Goal: Task Accomplishment & Management: Manage account settings

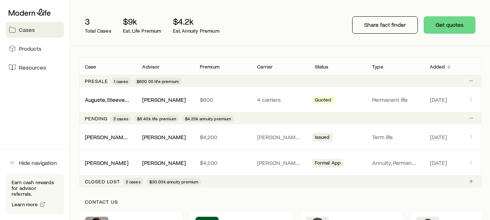
scroll to position [127, 0]
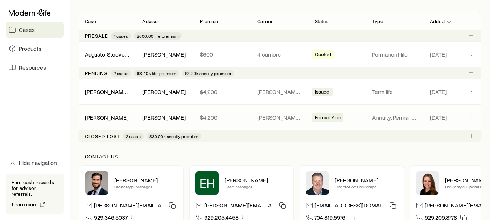
click at [320, 113] on div "Formal App" at bounding box center [338, 117] width 52 height 9
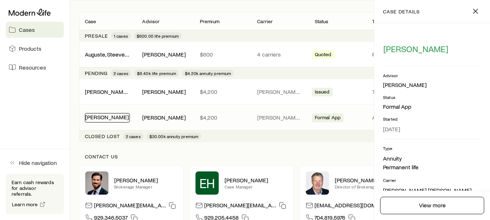
click at [116, 120] on link "[PERSON_NAME]" at bounding box center [107, 117] width 44 height 7
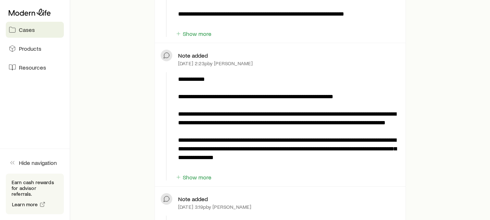
scroll to position [226, 0]
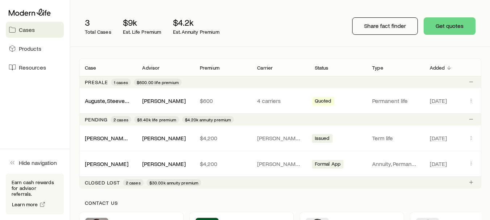
scroll to position [79, 0]
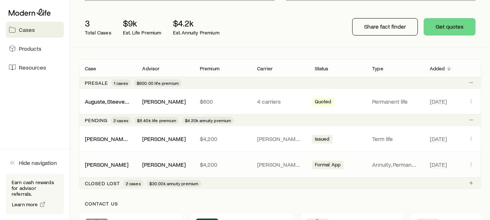
click at [106, 161] on div "Pierre, Widline Obson Jacque $4,200 John Hancock Formal App Annuity, Permanent …" at bounding box center [280, 164] width 403 height 25
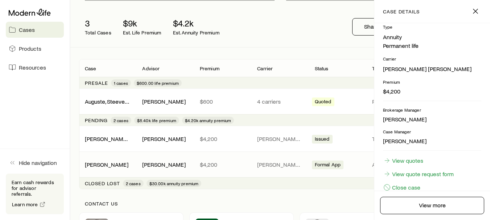
scroll to position [136, 0]
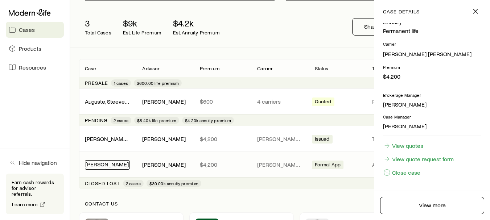
click at [103, 165] on link "[PERSON_NAME]" at bounding box center [107, 164] width 44 height 7
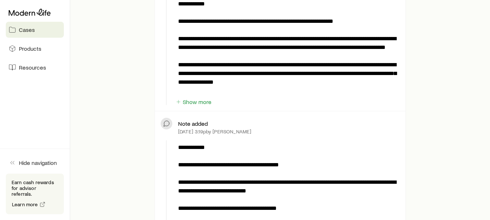
scroll to position [488, 0]
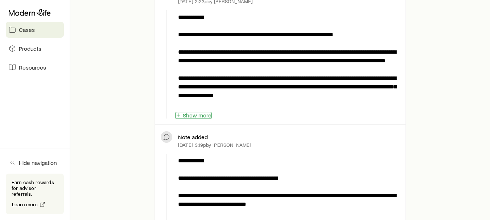
click at [192, 116] on button "Show more" at bounding box center [193, 115] width 37 height 7
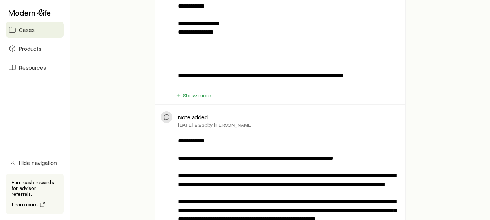
scroll to position [347, 0]
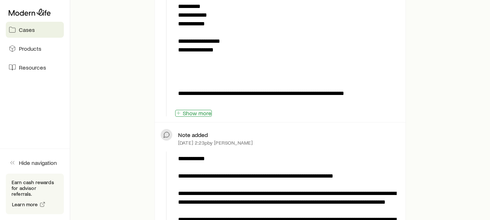
click at [206, 111] on button "Show more" at bounding box center [193, 113] width 37 height 7
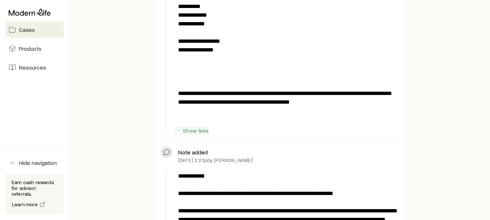
scroll to position [0, 0]
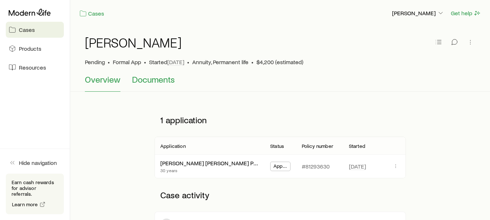
click at [162, 79] on span "Documents" at bounding box center [153, 79] width 43 height 10
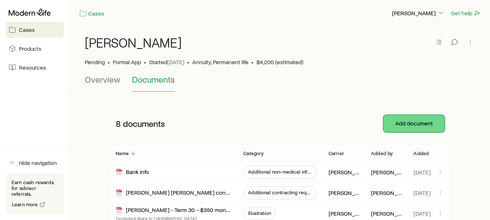
click at [407, 123] on button "Add document" at bounding box center [414, 123] width 61 height 17
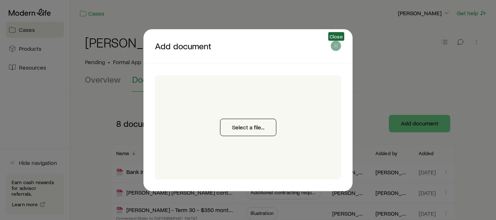
click at [337, 44] on icon "button" at bounding box center [335, 45] width 7 height 7
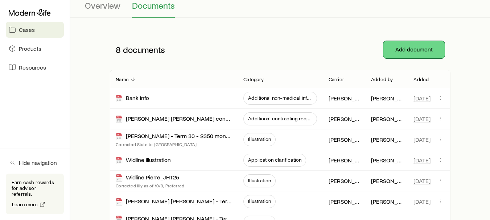
scroll to position [75, 0]
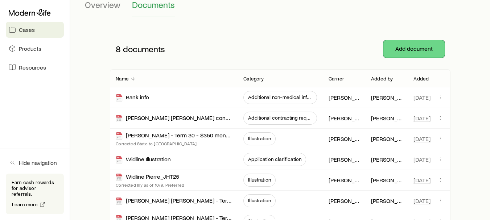
click at [408, 49] on button "Add document" at bounding box center [414, 48] width 61 height 17
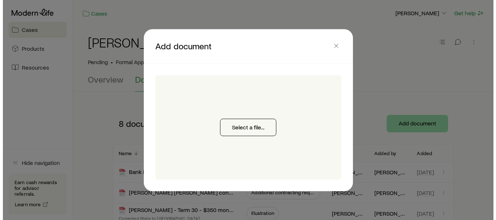
scroll to position [0, 0]
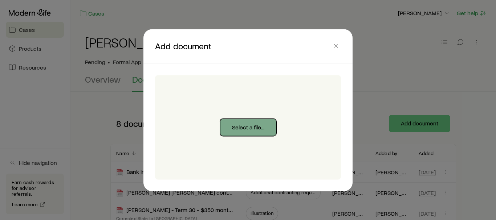
click at [246, 130] on button "Select a file..." at bounding box center [248, 127] width 56 height 17
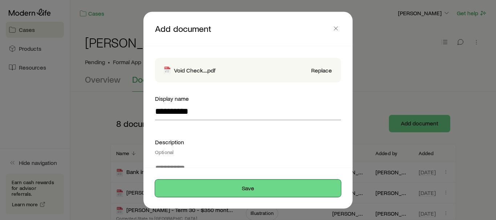
click at [258, 188] on button "Save" at bounding box center [248, 188] width 186 height 17
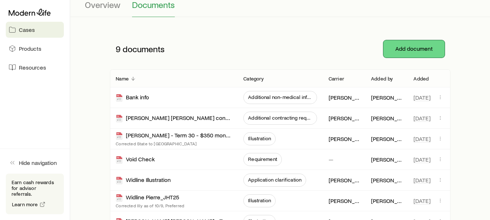
scroll to position [57, 0]
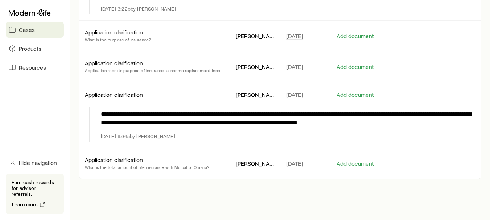
scroll to position [264, 0]
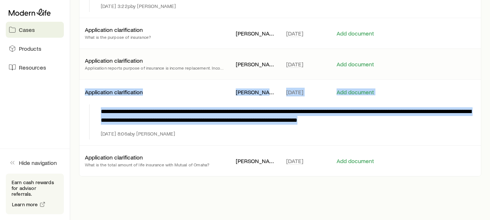
drag, startPoint x: 487, startPoint y: 125, endPoint x: 464, endPoint y: 57, distance: 71.5
click at [464, 57] on div "Application clarification Application reports purpose of insurance is income re…" at bounding box center [280, 64] width 403 height 30
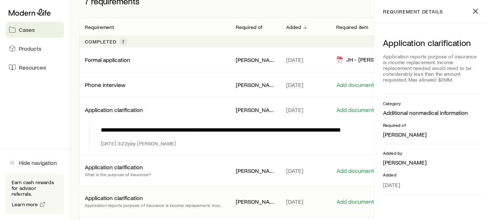
scroll to position [109, 0]
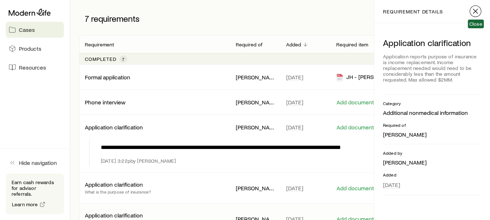
click at [479, 10] on icon "button" at bounding box center [476, 11] width 9 height 9
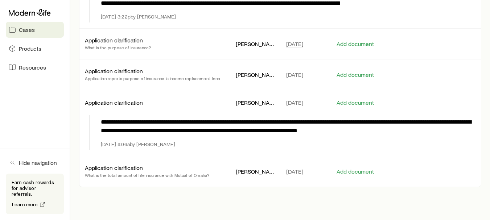
scroll to position [281, 0]
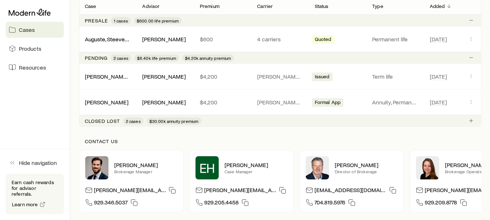
scroll to position [143, 0]
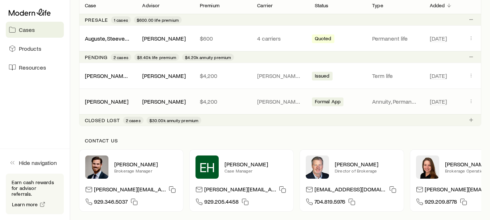
click at [328, 102] on span "Formal App" at bounding box center [328, 103] width 26 height 8
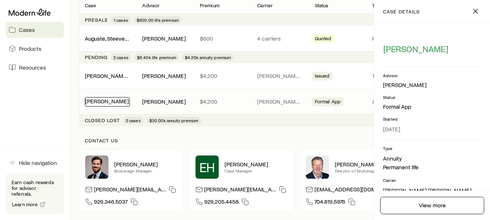
click at [106, 99] on link "[PERSON_NAME]" at bounding box center [107, 101] width 44 height 7
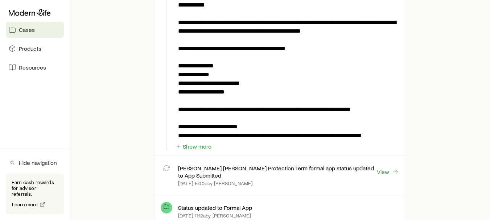
scroll to position [875, 0]
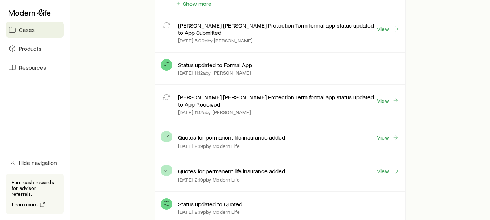
scroll to position [948, 0]
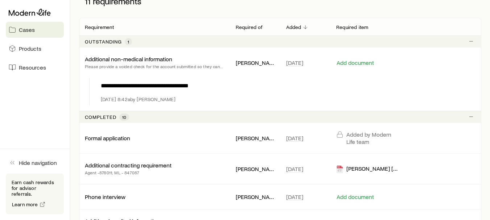
scroll to position [127, 0]
